Goal: Transaction & Acquisition: Purchase product/service

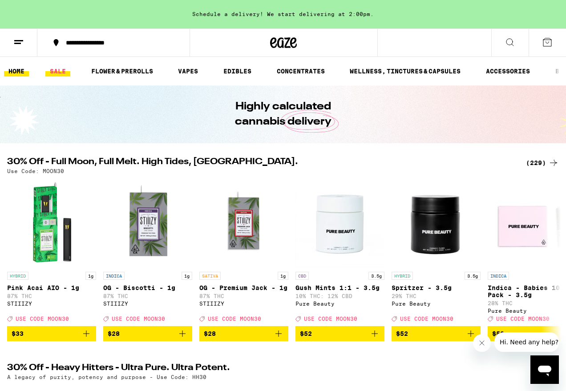
click at [57, 70] on link "SALE" at bounding box center [57, 71] width 25 height 11
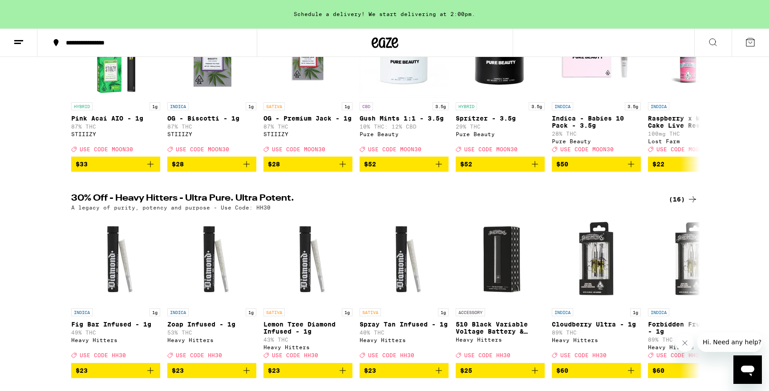
scroll to position [164, 0]
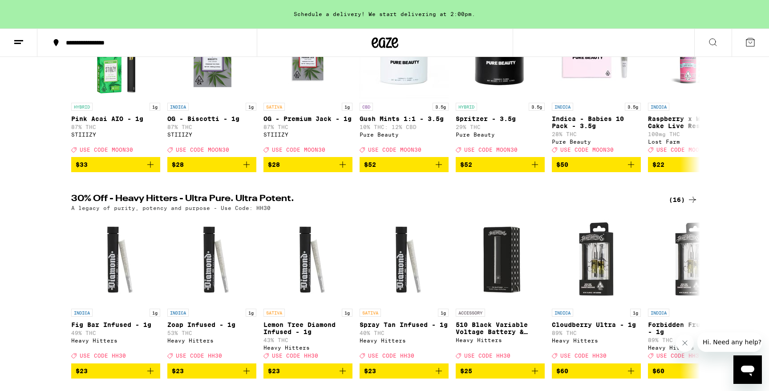
click at [566, 205] on div "(16)" at bounding box center [683, 199] width 29 height 11
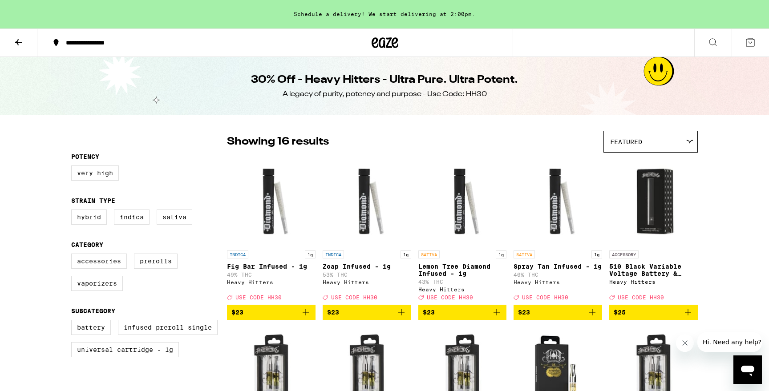
click at [20, 40] on icon at bounding box center [18, 42] width 11 height 11
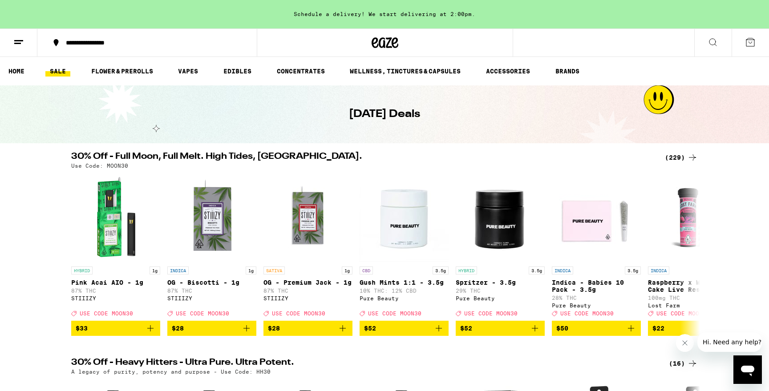
click at [566, 156] on div "(229)" at bounding box center [681, 157] width 33 height 11
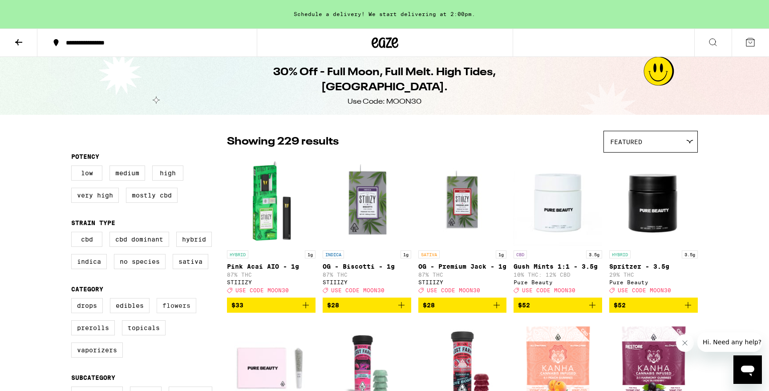
click at [181, 313] on label "Flowers" at bounding box center [177, 305] width 40 height 15
click at [73, 300] on input "Flowers" at bounding box center [73, 300] width 0 height 0
checkbox input "true"
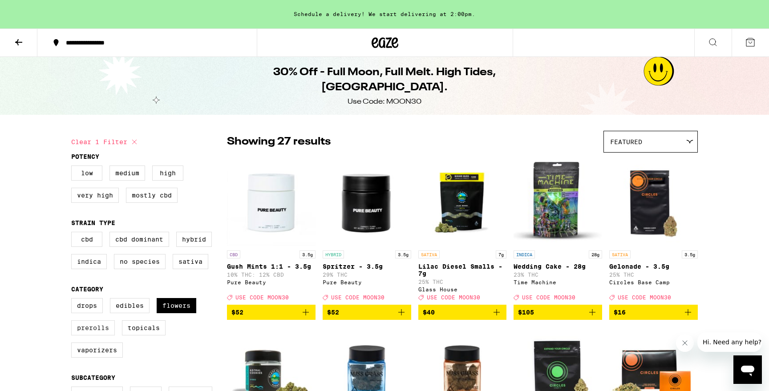
click at [92, 336] on label "Prerolls" at bounding box center [93, 327] width 44 height 15
click at [73, 300] on input "Prerolls" at bounding box center [73, 300] width 0 height 0
checkbox input "true"
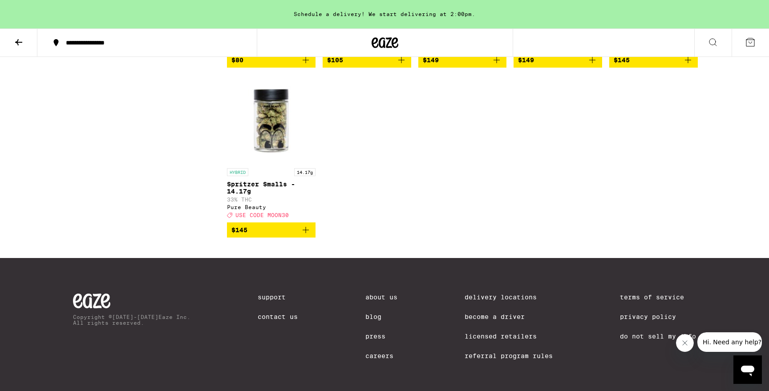
scroll to position [1939, 0]
